Goal: Navigation & Orientation: Find specific page/section

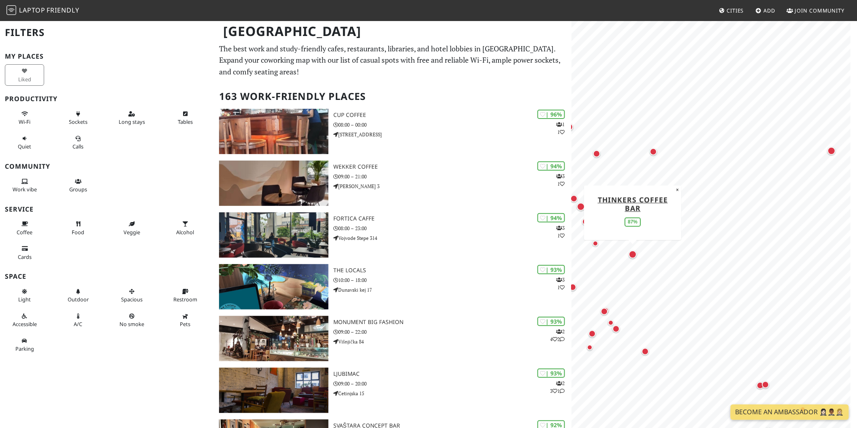
click at [634, 258] on div "Map marker" at bounding box center [632, 255] width 8 height 8
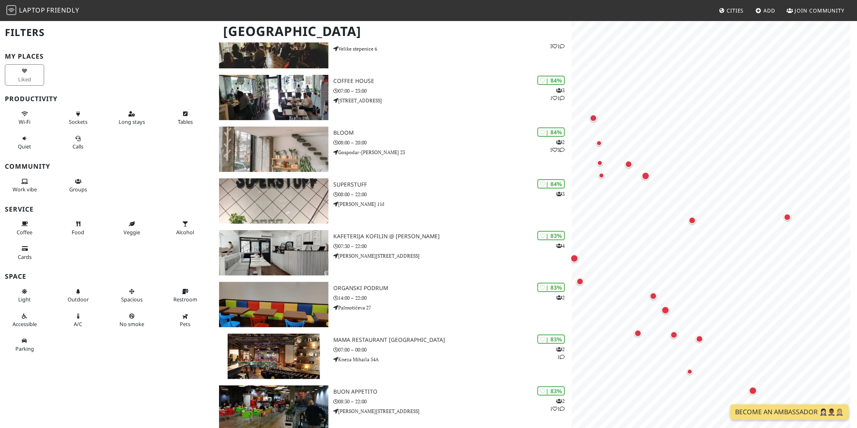
scroll to position [1227, 0]
